Goal: Information Seeking & Learning: Learn about a topic

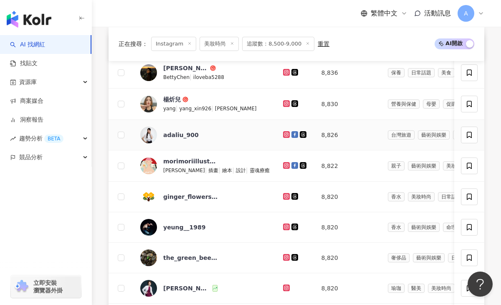
scroll to position [336, 0]
click at [284, 71] on icon at bounding box center [285, 71] width 3 height 3
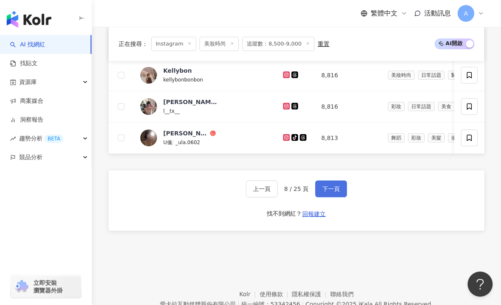
click at [331, 185] on span "下一頁" at bounding box center [331, 188] width 18 height 7
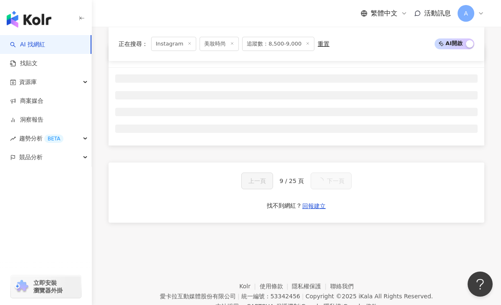
scroll to position [327, 0]
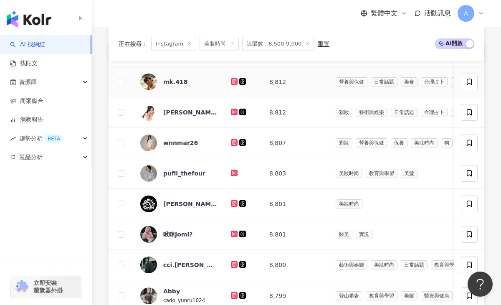
click at [235, 79] on icon at bounding box center [234, 81] width 7 height 7
click at [234, 111] on icon at bounding box center [233, 111] width 1 height 1
click at [234, 142] on icon at bounding box center [233, 141] width 1 height 1
click at [233, 171] on icon at bounding box center [233, 172] width 3 height 3
click at [235, 233] on icon at bounding box center [233, 233] width 3 height 3
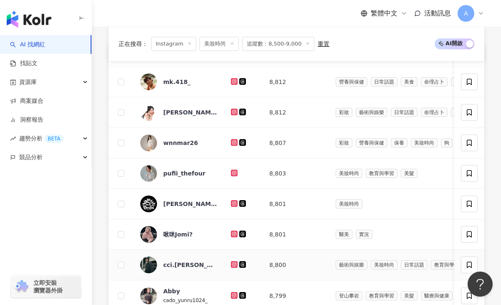
click at [233, 264] on icon at bounding box center [234, 264] width 5 height 5
click at [234, 292] on icon at bounding box center [234, 295] width 7 height 7
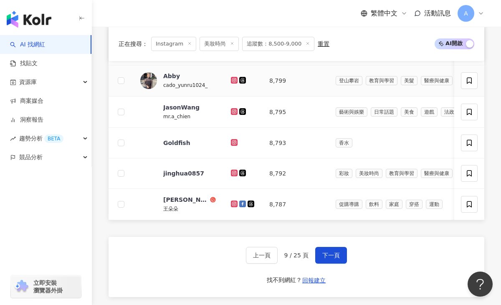
scroll to position [551, 0]
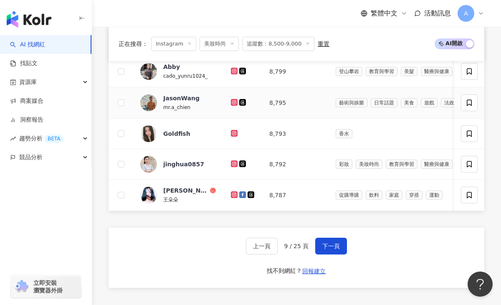
click at [233, 102] on icon at bounding box center [234, 102] width 5 height 5
click at [235, 132] on icon at bounding box center [233, 132] width 3 height 3
click at [234, 161] on icon at bounding box center [234, 163] width 5 height 5
click at [234, 194] on icon at bounding box center [233, 194] width 1 height 1
click at [330, 242] on span "下一頁" at bounding box center [331, 245] width 18 height 7
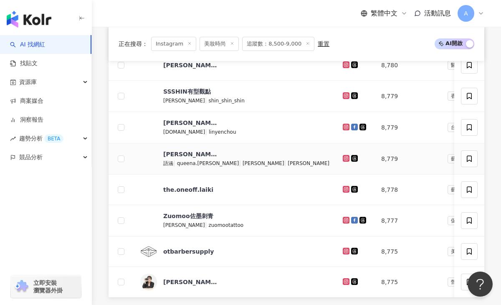
scroll to position [467, 0]
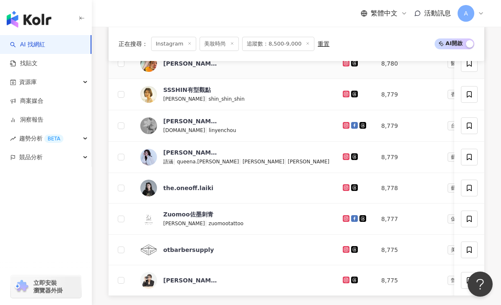
click at [342, 63] on icon at bounding box center [345, 63] width 7 height 7
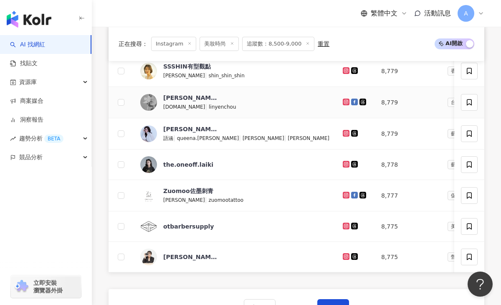
scroll to position [495, 0]
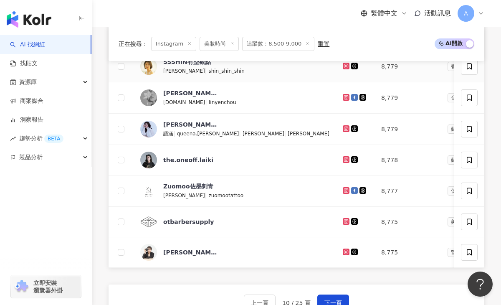
click at [343, 66] on icon at bounding box center [345, 65] width 5 height 5
click at [343, 99] on icon at bounding box center [345, 97] width 5 height 5
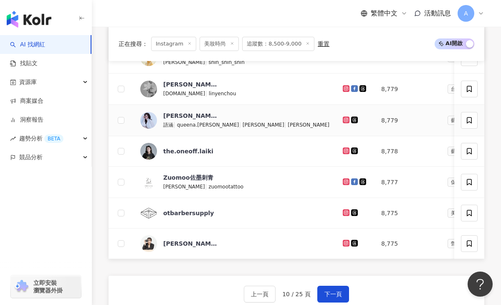
click at [343, 119] on icon at bounding box center [345, 119] width 5 height 5
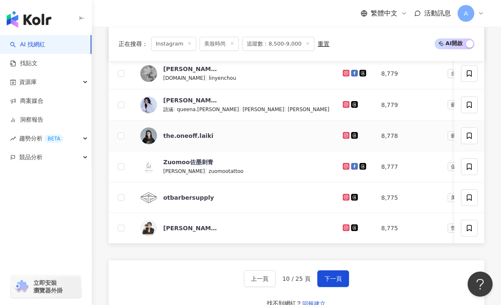
scroll to position [523, 0]
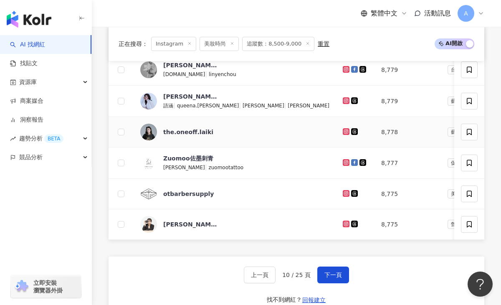
click at [343, 133] on icon at bounding box center [345, 131] width 5 height 5
click at [344, 224] on icon at bounding box center [345, 223] width 3 height 3
click at [331, 277] on span "下一頁" at bounding box center [333, 274] width 18 height 7
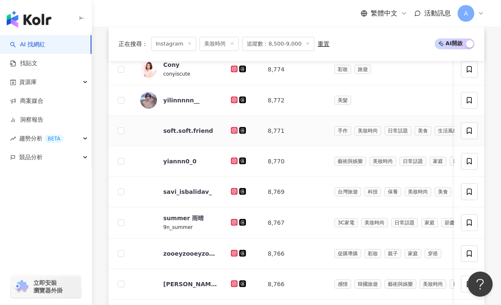
scroll to position [340, 0]
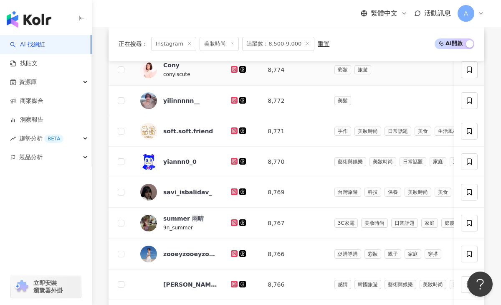
click at [234, 71] on icon at bounding box center [234, 69] width 7 height 7
click at [233, 101] on icon at bounding box center [233, 99] width 3 height 3
click at [235, 161] on icon at bounding box center [233, 160] width 3 height 3
click at [234, 191] on icon at bounding box center [234, 191] width 1 height 1
click at [234, 222] on icon at bounding box center [234, 222] width 5 height 5
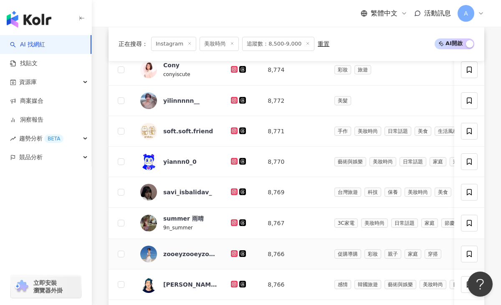
click at [234, 253] on icon at bounding box center [234, 252] width 1 height 1
click at [235, 283] on icon at bounding box center [233, 283] width 3 height 3
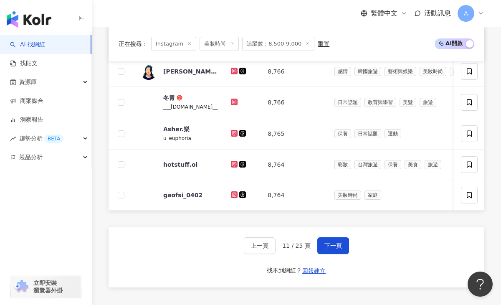
scroll to position [560, 0]
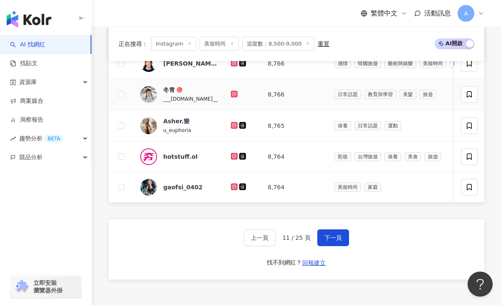
click at [235, 93] on icon at bounding box center [233, 93] width 3 height 3
click at [233, 124] on icon at bounding box center [233, 124] width 3 height 3
click at [233, 186] on icon at bounding box center [234, 186] width 5 height 5
click at [330, 233] on button "下一頁" at bounding box center [333, 237] width 32 height 17
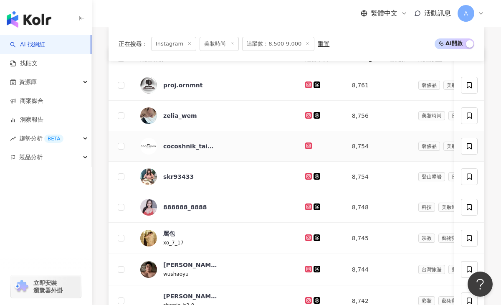
scroll to position [325, 0]
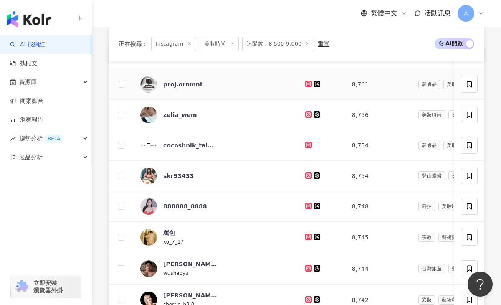
click at [307, 84] on icon at bounding box center [307, 83] width 1 height 1
click at [307, 115] on icon at bounding box center [308, 113] width 3 height 3
click at [305, 173] on icon at bounding box center [308, 175] width 7 height 7
click at [307, 207] on icon at bounding box center [308, 205] width 3 height 3
click at [306, 237] on icon at bounding box center [308, 236] width 5 height 5
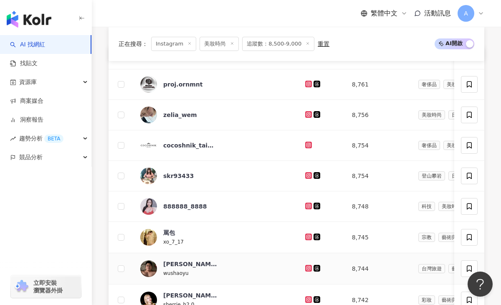
click at [305, 265] on icon at bounding box center [308, 267] width 7 height 7
click at [305, 297] on icon at bounding box center [308, 299] width 7 height 7
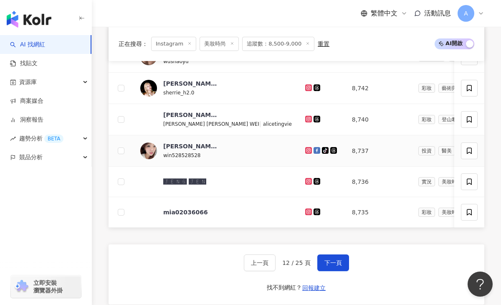
scroll to position [539, 0]
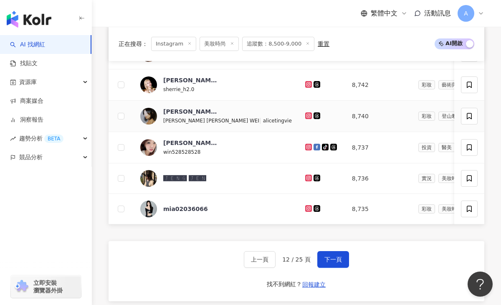
click at [306, 116] on icon at bounding box center [308, 115] width 5 height 5
click at [306, 146] on icon at bounding box center [308, 146] width 5 height 5
click at [307, 176] on icon at bounding box center [308, 177] width 3 height 3
click at [307, 208] on icon at bounding box center [307, 207] width 1 height 1
click at [328, 256] on span "下一頁" at bounding box center [333, 259] width 18 height 7
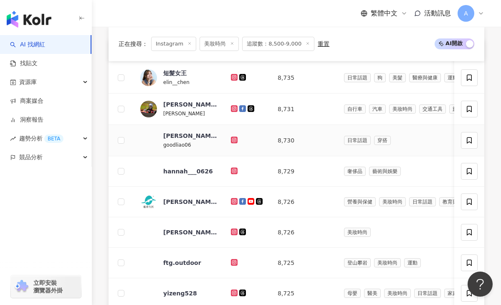
scroll to position [332, 0]
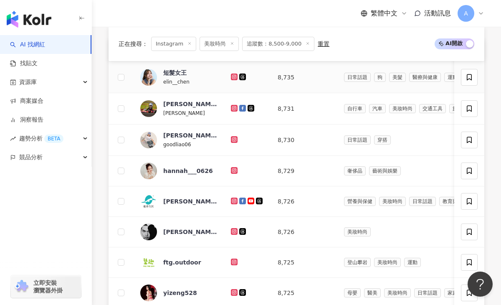
click at [235, 76] on icon at bounding box center [234, 76] width 5 height 5
click at [235, 106] on icon at bounding box center [234, 108] width 5 height 5
click at [232, 137] on icon at bounding box center [234, 139] width 5 height 5
click at [234, 233] on icon at bounding box center [234, 231] width 7 height 7
click at [233, 292] on icon at bounding box center [233, 291] width 3 height 3
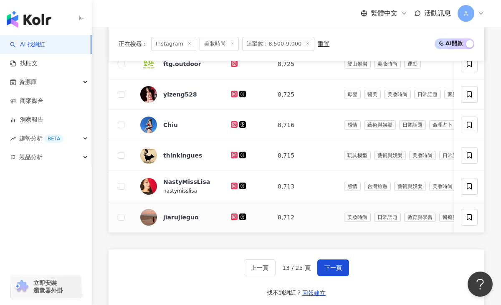
scroll to position [535, 0]
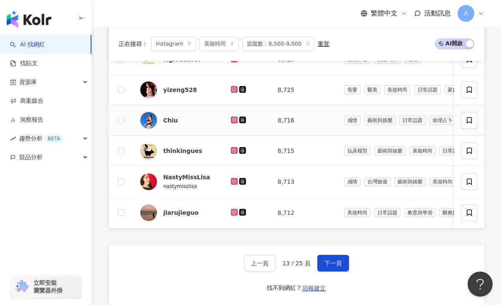
click at [233, 117] on icon at bounding box center [234, 119] width 7 height 7
click at [232, 150] on icon at bounding box center [234, 150] width 5 height 5
click at [234, 181] on g at bounding box center [234, 181] width 7 height 7
click at [234, 212] on icon at bounding box center [234, 211] width 5 height 5
click at [326, 257] on button "下一頁" at bounding box center [333, 262] width 32 height 17
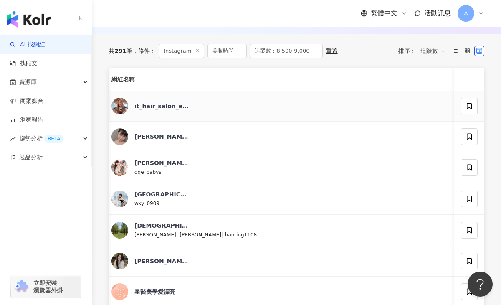
scroll to position [302, 0]
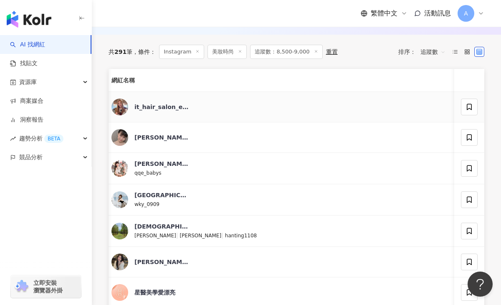
click at [463, 105] on icon at bounding box center [465, 106] width 5 height 5
click at [464, 137] on icon at bounding box center [464, 136] width 1 height 1
click at [462, 165] on icon at bounding box center [465, 167] width 7 height 7
click at [464, 198] on icon at bounding box center [464, 198] width 1 height 1
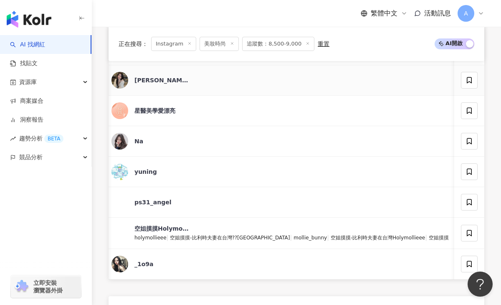
scroll to position [486, 0]
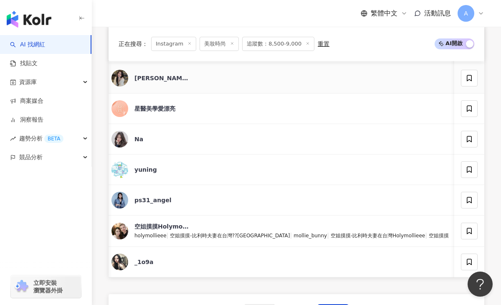
click at [463, 76] on icon at bounding box center [464, 77] width 3 height 3
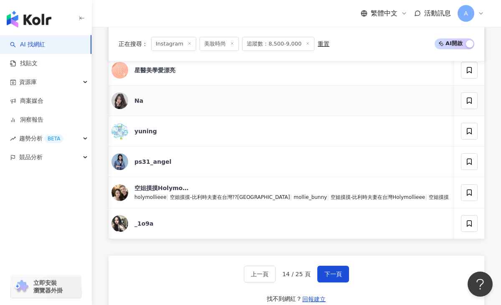
scroll to position [526, 0]
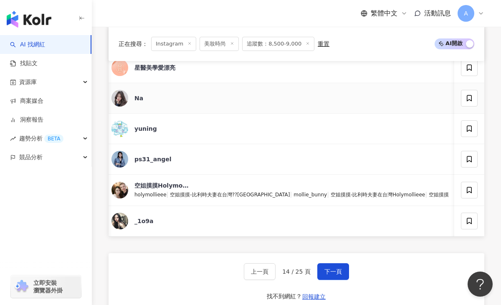
click at [463, 98] on icon at bounding box center [464, 97] width 3 height 3
click at [463, 128] on icon at bounding box center [465, 128] width 5 height 5
click at [462, 156] on icon at bounding box center [465, 158] width 7 height 7
click at [463, 187] on icon at bounding box center [464, 188] width 3 height 3
click at [463, 220] on icon at bounding box center [464, 219] width 3 height 3
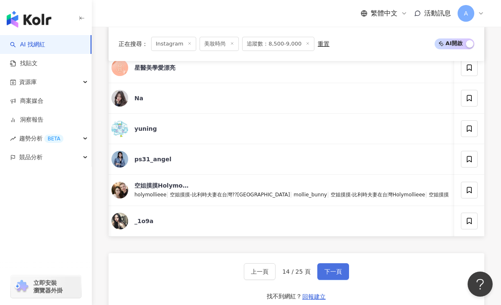
click at [323, 275] on button "下一頁" at bounding box center [333, 271] width 32 height 17
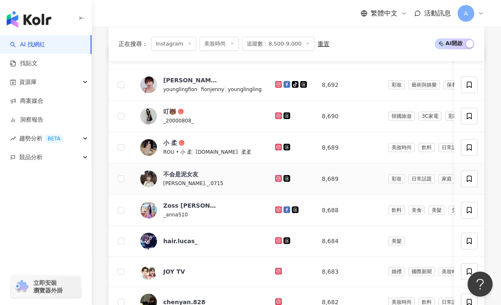
scroll to position [327, 0]
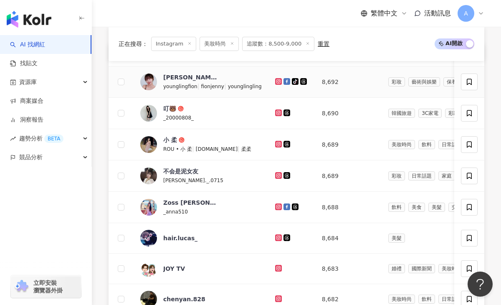
click at [277, 81] on icon at bounding box center [278, 80] width 3 height 3
click at [277, 113] on icon at bounding box center [278, 112] width 3 height 3
click at [277, 143] on icon at bounding box center [277, 143] width 1 height 1
click at [277, 175] on icon at bounding box center [278, 174] width 3 height 3
click at [276, 205] on icon at bounding box center [278, 206] width 5 height 5
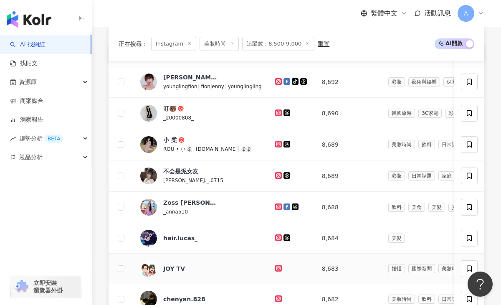
click at [275, 265] on icon at bounding box center [278, 267] width 7 height 7
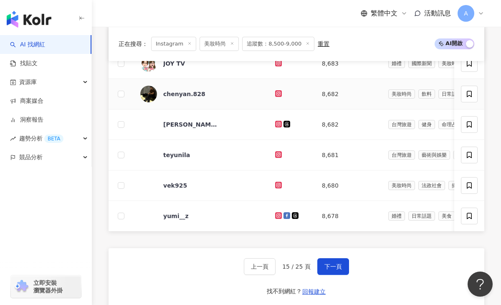
scroll to position [534, 0]
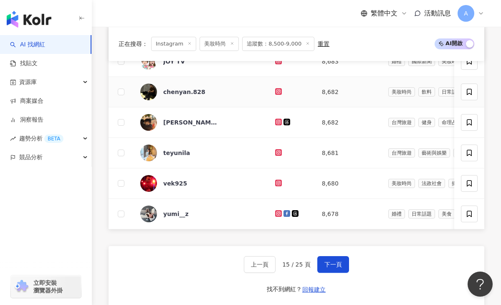
click at [275, 90] on g at bounding box center [278, 91] width 7 height 7
click at [276, 119] on icon at bounding box center [278, 121] width 5 height 5
click at [275, 118] on icon at bounding box center [278, 121] width 7 height 7
click at [275, 149] on icon at bounding box center [278, 152] width 7 height 7
click at [277, 184] on icon at bounding box center [278, 182] width 3 height 3
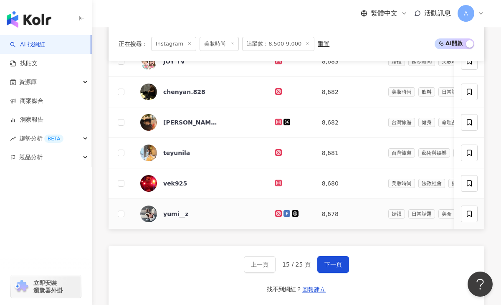
click at [275, 210] on icon at bounding box center [278, 213] width 7 height 7
click at [330, 259] on button "下一頁" at bounding box center [333, 264] width 32 height 17
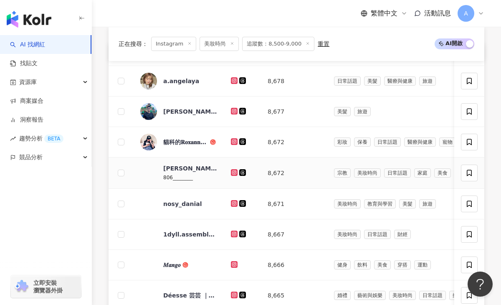
scroll to position [330, 0]
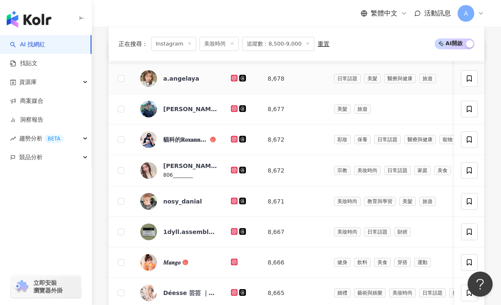
click at [231, 78] on icon at bounding box center [234, 78] width 7 height 7
click at [234, 108] on icon at bounding box center [233, 108] width 1 height 1
click at [233, 137] on icon at bounding box center [234, 138] width 5 height 5
click at [232, 168] on icon at bounding box center [234, 169] width 5 height 5
click at [233, 198] on icon at bounding box center [234, 200] width 7 height 7
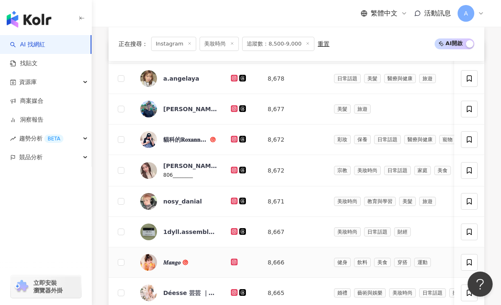
click at [234, 261] on icon at bounding box center [233, 261] width 1 height 1
click at [234, 290] on icon at bounding box center [233, 291] width 3 height 3
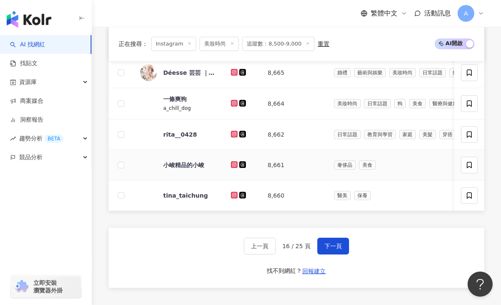
scroll to position [566, 0]
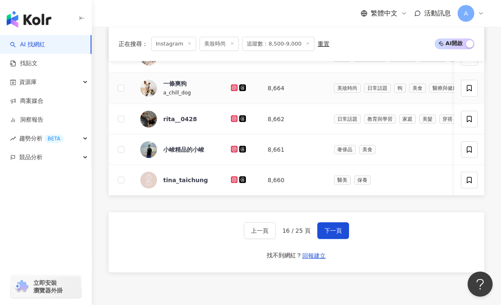
click at [234, 88] on icon at bounding box center [233, 87] width 1 height 1
click at [234, 118] on icon at bounding box center [233, 118] width 1 height 1
click at [233, 147] on icon at bounding box center [233, 148] width 3 height 3
click at [334, 230] on span "下一頁" at bounding box center [333, 230] width 18 height 7
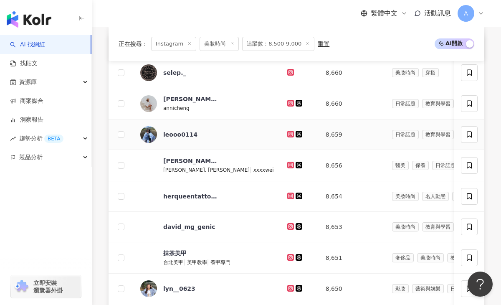
scroll to position [337, 0]
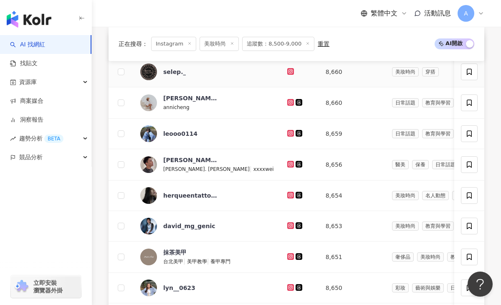
click at [288, 73] on icon at bounding box center [290, 71] width 5 height 5
click at [287, 102] on g at bounding box center [290, 102] width 7 height 7
click at [288, 131] on icon at bounding box center [290, 133] width 5 height 5
click at [288, 163] on icon at bounding box center [290, 163] width 5 height 5
click at [288, 225] on icon at bounding box center [290, 225] width 5 height 5
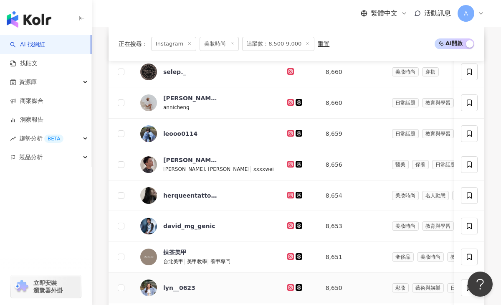
click at [288, 287] on icon at bounding box center [290, 287] width 5 height 5
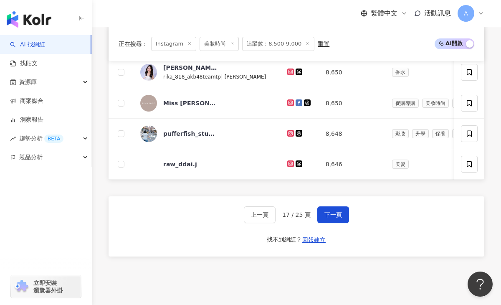
scroll to position [584, 0]
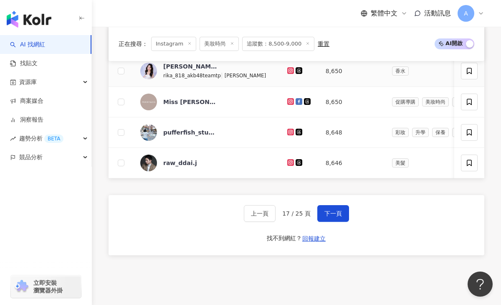
click at [288, 72] on icon at bounding box center [289, 69] width 3 height 3
click at [288, 130] on icon at bounding box center [290, 131] width 5 height 5
click at [288, 162] on icon at bounding box center [290, 162] width 5 height 5
click at [326, 210] on span "下一頁" at bounding box center [333, 213] width 18 height 7
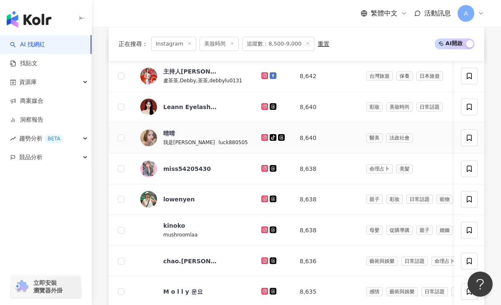
scroll to position [335, 0]
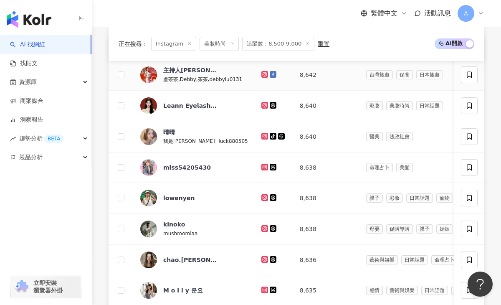
click at [261, 73] on g at bounding box center [264, 74] width 7 height 7
click at [262, 104] on icon at bounding box center [264, 105] width 5 height 5
click at [261, 136] on icon at bounding box center [264, 136] width 7 height 7
click at [261, 133] on icon at bounding box center [264, 136] width 7 height 7
click at [262, 167] on icon at bounding box center [264, 166] width 5 height 5
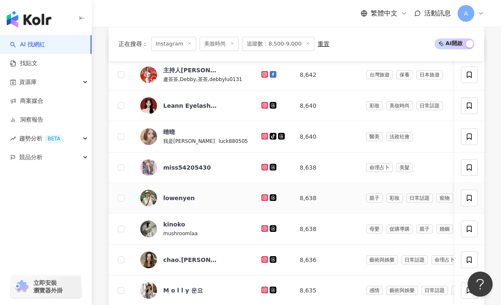
click at [262, 196] on icon at bounding box center [264, 197] width 5 height 5
click at [262, 227] on icon at bounding box center [264, 228] width 5 height 5
click at [261, 257] on icon at bounding box center [264, 259] width 7 height 7
click at [261, 291] on icon at bounding box center [264, 289] width 7 height 7
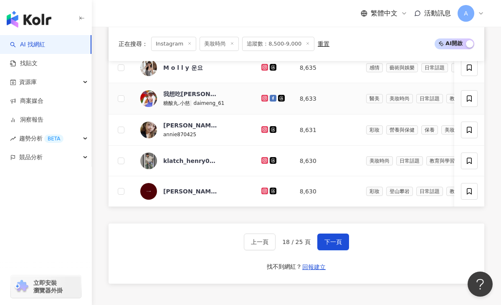
scroll to position [558, 0]
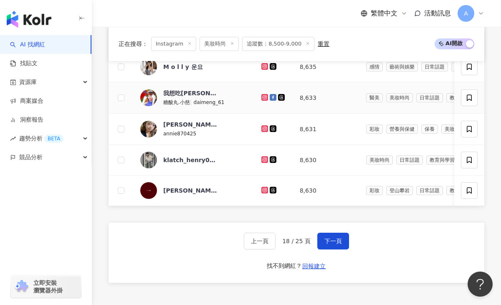
click at [261, 96] on g at bounding box center [264, 97] width 7 height 7
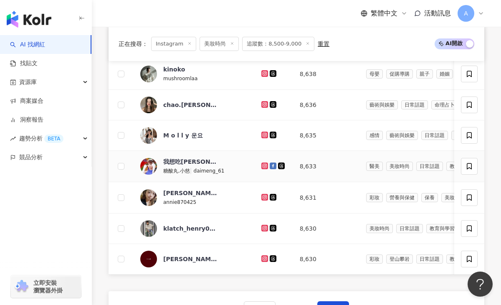
scroll to position [596, 0]
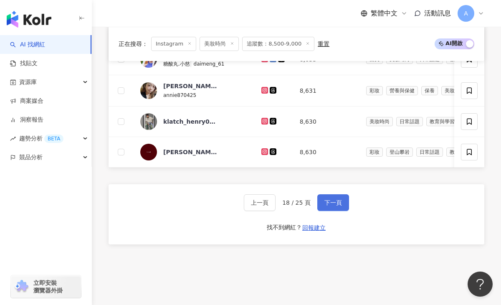
click at [331, 205] on button "下一頁" at bounding box center [333, 202] width 32 height 17
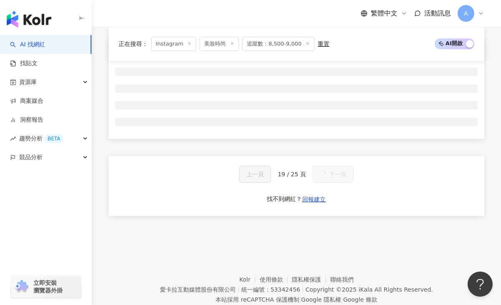
scroll to position [336, 0]
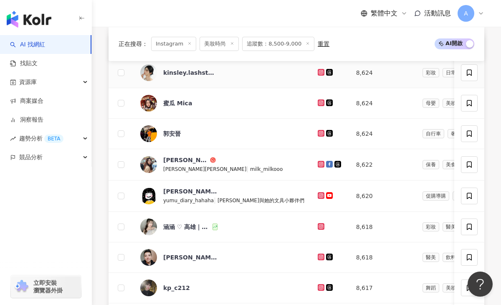
click at [319, 73] on icon at bounding box center [320, 71] width 3 height 3
click at [319, 101] on icon at bounding box center [320, 102] width 3 height 3
click at [318, 132] on icon at bounding box center [320, 133] width 5 height 5
click at [317, 161] on icon at bounding box center [320, 164] width 7 height 7
click at [317, 194] on icon at bounding box center [320, 195] width 7 height 7
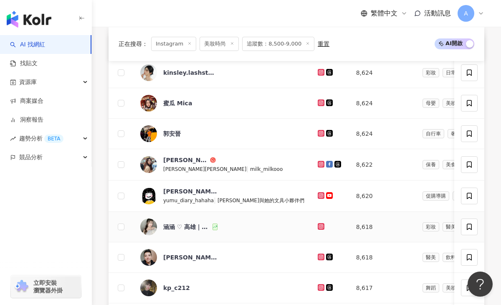
click at [319, 227] on icon at bounding box center [320, 225] width 3 height 3
click at [320, 256] on icon at bounding box center [320, 256] width 1 height 1
click at [318, 287] on icon at bounding box center [320, 287] width 5 height 5
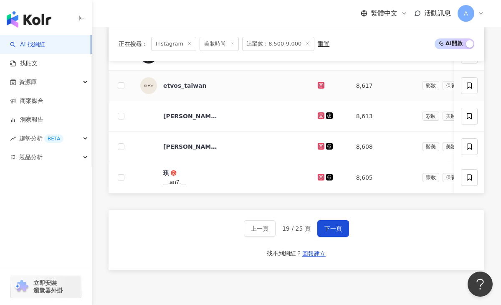
scroll to position [571, 0]
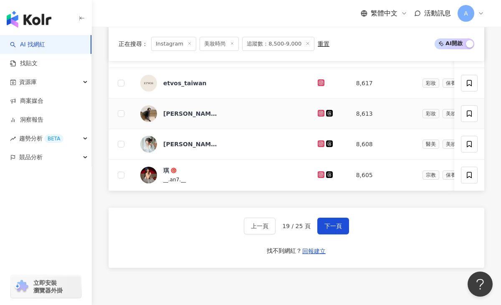
click at [311, 107] on td at bounding box center [330, 113] width 38 height 30
click at [318, 111] on icon at bounding box center [320, 113] width 5 height 5
click at [320, 143] on icon at bounding box center [320, 143] width 1 height 1
click at [319, 172] on icon at bounding box center [320, 173] width 3 height 3
click at [337, 226] on span "下一頁" at bounding box center [333, 225] width 18 height 7
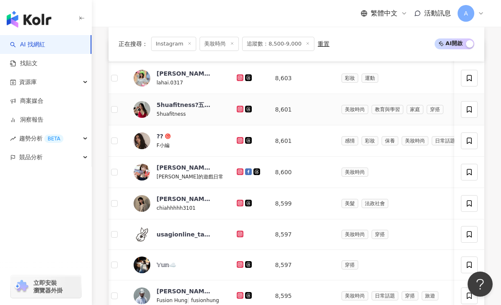
scroll to position [0, 0]
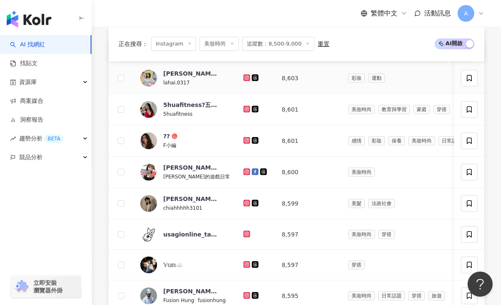
click at [243, 75] on icon at bounding box center [246, 77] width 7 height 7
click at [244, 109] on icon at bounding box center [245, 108] width 3 height 3
click at [237, 141] on td at bounding box center [256, 140] width 38 height 31
click at [244, 140] on icon at bounding box center [246, 140] width 5 height 5
click at [243, 169] on icon at bounding box center [246, 171] width 7 height 7
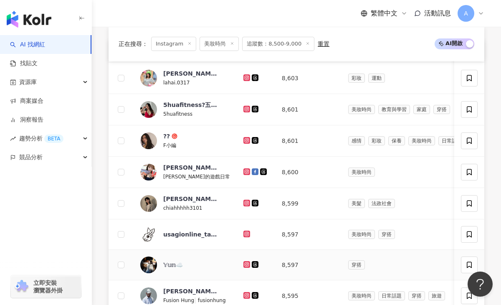
click at [244, 262] on icon at bounding box center [246, 264] width 5 height 5
click at [246, 295] on icon at bounding box center [246, 294] width 1 height 1
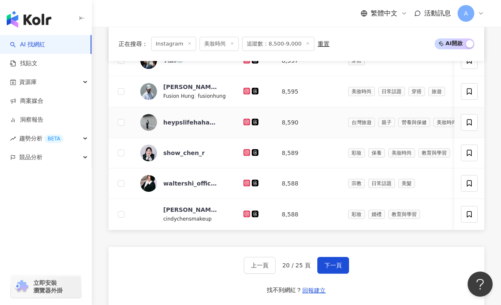
scroll to position [541, 0]
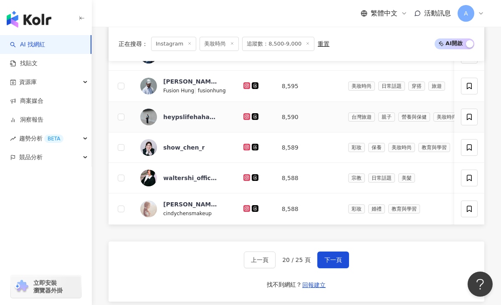
click at [244, 117] on icon at bounding box center [245, 115] width 3 height 3
click at [246, 147] on icon at bounding box center [246, 146] width 1 height 1
click at [246, 177] on icon at bounding box center [246, 176] width 1 height 1
click at [246, 208] on icon at bounding box center [246, 207] width 1 height 1
click at [324, 256] on span "下一頁" at bounding box center [333, 259] width 18 height 7
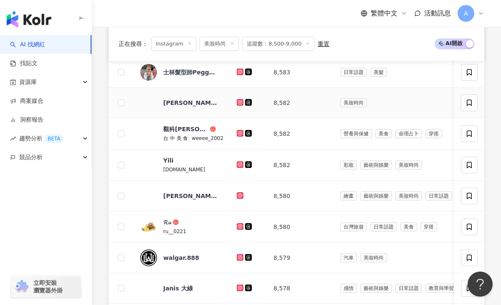
scroll to position [397, 0]
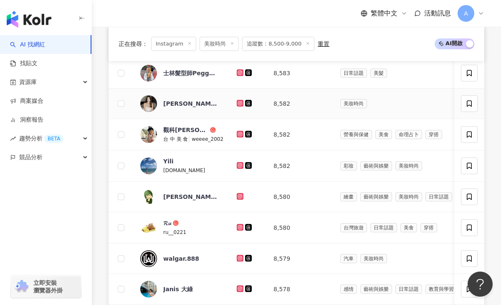
click at [239, 103] on icon at bounding box center [239, 102] width 1 height 1
click at [238, 73] on icon at bounding box center [239, 71] width 3 height 3
click at [239, 133] on icon at bounding box center [239, 133] width 1 height 1
click at [238, 166] on icon at bounding box center [239, 164] width 3 height 3
click at [237, 193] on icon at bounding box center [240, 196] width 7 height 7
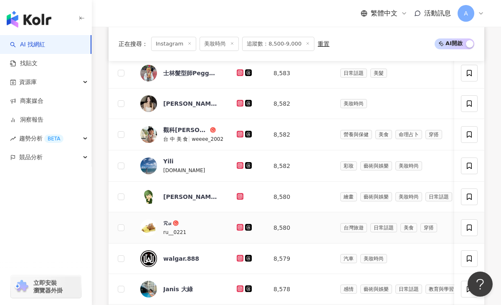
click at [238, 224] on icon at bounding box center [240, 227] width 7 height 7
click at [237, 288] on icon at bounding box center [239, 288] width 5 height 5
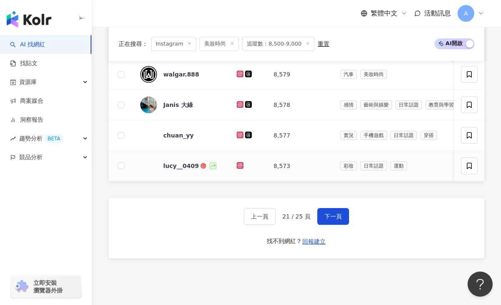
scroll to position [629, 0]
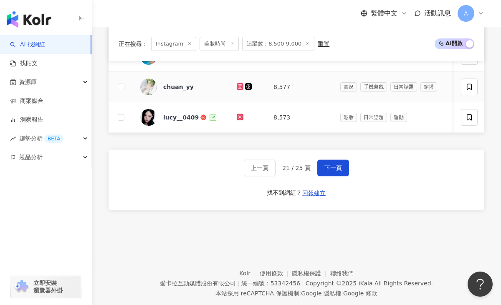
click at [237, 84] on icon at bounding box center [239, 86] width 5 height 5
click at [239, 116] on icon at bounding box center [239, 116] width 3 height 3
click at [329, 171] on button "下一頁" at bounding box center [333, 167] width 32 height 17
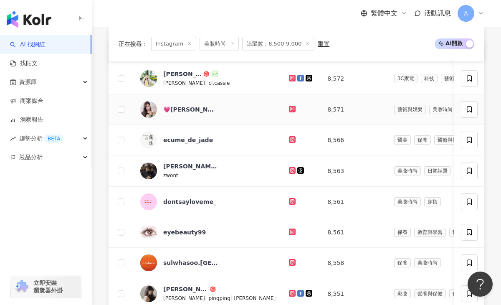
scroll to position [330, 0]
click at [291, 78] on icon at bounding box center [291, 78] width 1 height 1
click at [290, 111] on icon at bounding box center [292, 109] width 5 height 5
click at [290, 169] on icon at bounding box center [291, 170] width 3 height 3
click at [290, 293] on icon at bounding box center [292, 293] width 5 height 5
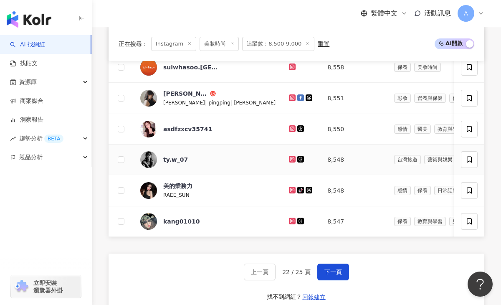
scroll to position [572, 0]
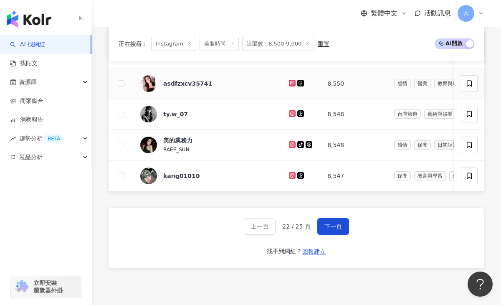
click at [290, 82] on icon at bounding box center [291, 82] width 3 height 3
click at [290, 111] on icon at bounding box center [292, 113] width 5 height 5
click at [290, 143] on icon at bounding box center [291, 143] width 3 height 3
click at [290, 175] on icon at bounding box center [291, 174] width 3 height 3
click at [327, 221] on button "下一頁" at bounding box center [333, 226] width 32 height 17
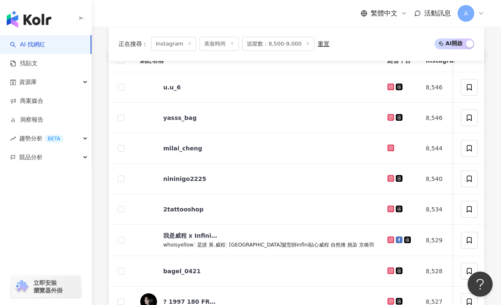
scroll to position [330, 0]
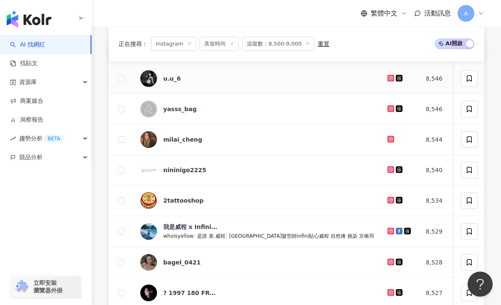
click at [390, 78] on icon at bounding box center [390, 77] width 1 height 1
click at [389, 139] on icon at bounding box center [390, 138] width 3 height 3
click at [390, 230] on icon at bounding box center [390, 230] width 1 height 1
click at [389, 262] on icon at bounding box center [390, 260] width 3 height 3
click at [389, 291] on icon at bounding box center [390, 291] width 3 height 3
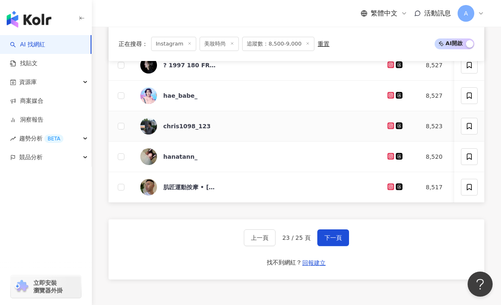
scroll to position [566, 0]
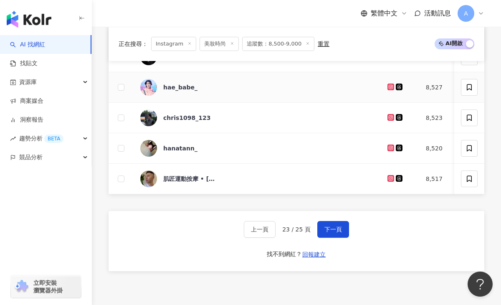
click at [388, 85] on icon at bounding box center [390, 86] width 5 height 5
click at [387, 119] on icon at bounding box center [390, 117] width 7 height 7
click at [389, 148] on icon at bounding box center [390, 147] width 3 height 3
click at [389, 179] on icon at bounding box center [390, 177] width 3 height 3
click at [322, 229] on button "下一頁" at bounding box center [333, 229] width 32 height 17
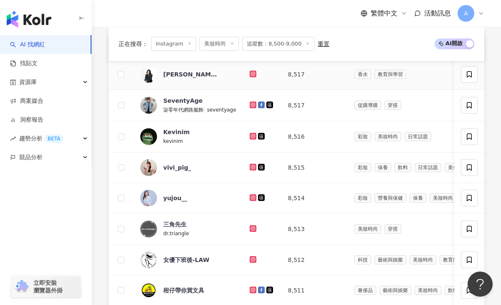
scroll to position [334, 0]
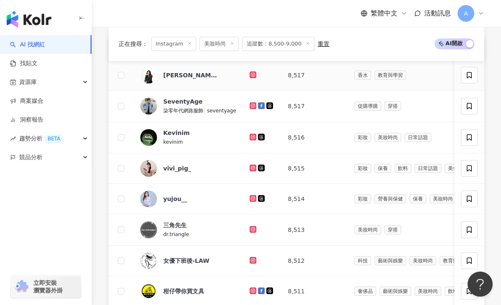
click at [250, 74] on icon at bounding box center [252, 74] width 5 height 5
click at [251, 139] on icon at bounding box center [252, 136] width 7 height 7
click at [252, 166] on icon at bounding box center [252, 167] width 3 height 3
click at [251, 198] on icon at bounding box center [252, 197] width 3 height 3
click at [251, 260] on icon at bounding box center [252, 259] width 3 height 3
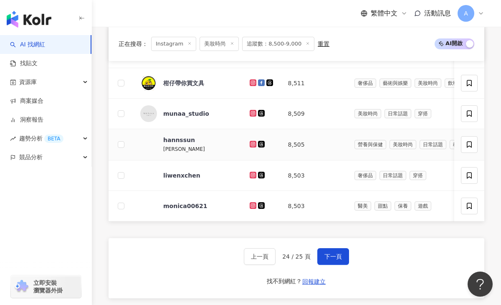
scroll to position [544, 0]
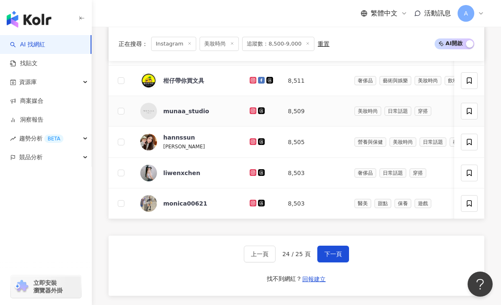
click at [251, 110] on icon at bounding box center [252, 109] width 3 height 3
click at [251, 140] on icon at bounding box center [252, 140] width 3 height 3
click at [252, 173] on icon at bounding box center [252, 171] width 3 height 3
click at [252, 172] on icon at bounding box center [252, 171] width 1 height 1
click at [251, 201] on icon at bounding box center [252, 202] width 3 height 3
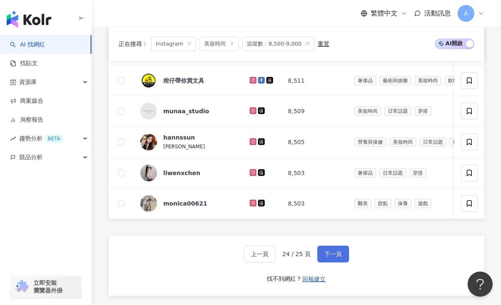
click at [322, 251] on button "下一頁" at bounding box center [333, 253] width 32 height 17
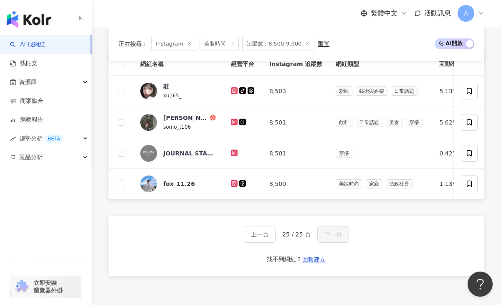
scroll to position [317, 0]
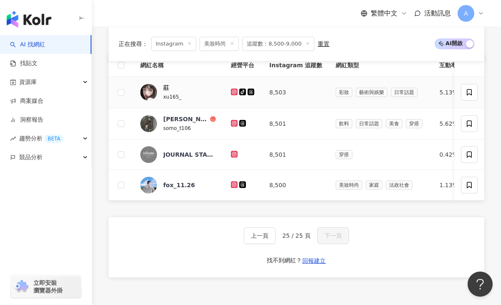
click at [235, 91] on icon at bounding box center [233, 91] width 3 height 3
click at [234, 123] on icon at bounding box center [234, 123] width 5 height 5
click at [232, 184] on icon at bounding box center [234, 184] width 7 height 7
